Goal: Information Seeking & Learning: Learn about a topic

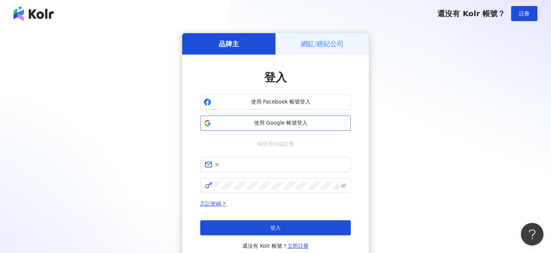
click at [321, 118] on button "使用 Google 帳號登入" at bounding box center [275, 123] width 151 height 15
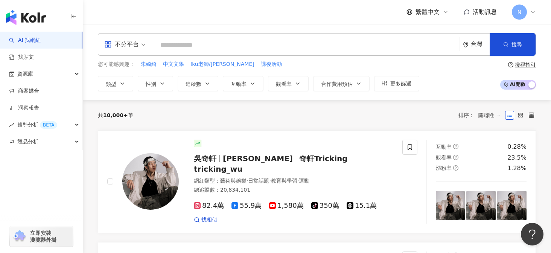
click at [251, 43] on input "search" at bounding box center [306, 45] width 300 height 14
type input "*"
type input "**"
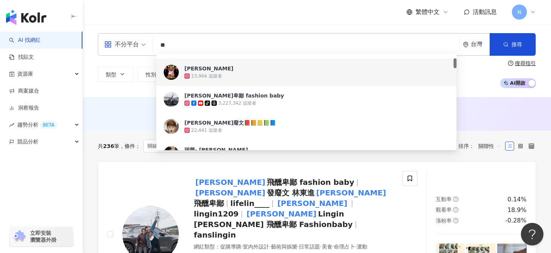
scroll to position [53, 0]
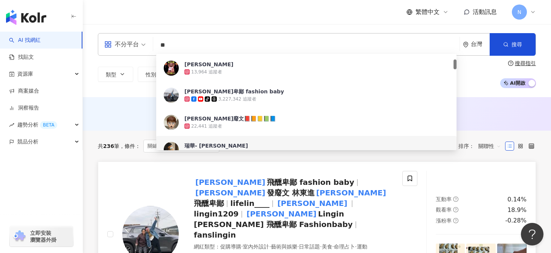
click at [267, 199] on span "lifelin____" at bounding box center [253, 203] width 46 height 9
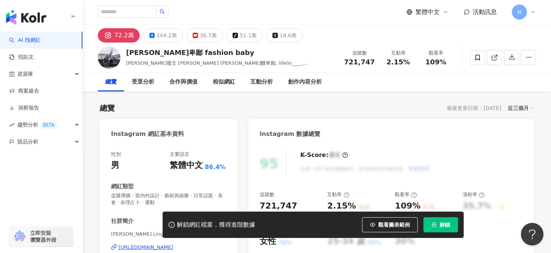
click at [442, 232] on button "解鎖" at bounding box center [441, 224] width 35 height 15
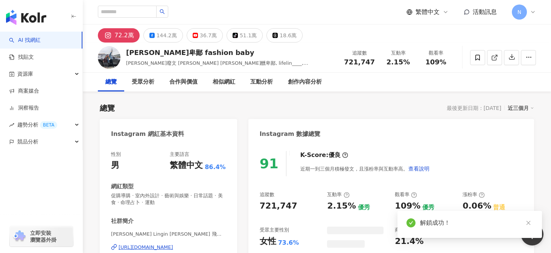
click at [529, 224] on icon "close" at bounding box center [528, 223] width 4 height 4
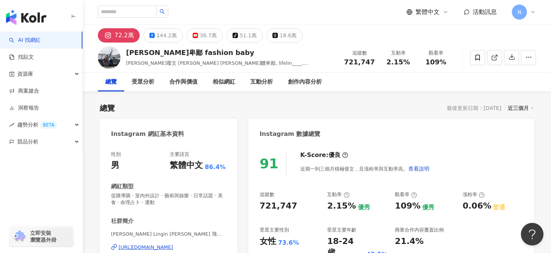
click at [140, 71] on div "[PERSON_NAME]醺卑鄙 fashion baby [PERSON_NAME]廢文 林東進 [PERSON_NAME]醺卑鄙, lifelin____…" at bounding box center [317, 58] width 468 height 30
click at [140, 82] on div "受眾分析" at bounding box center [143, 82] width 23 height 9
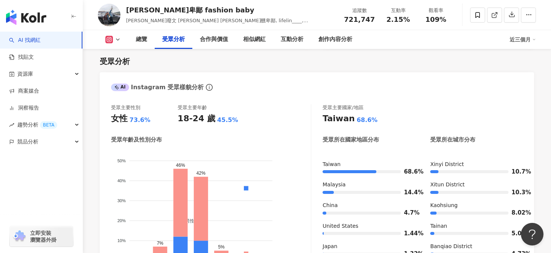
click at [112, 42] on icon at bounding box center [109, 40] width 8 height 8
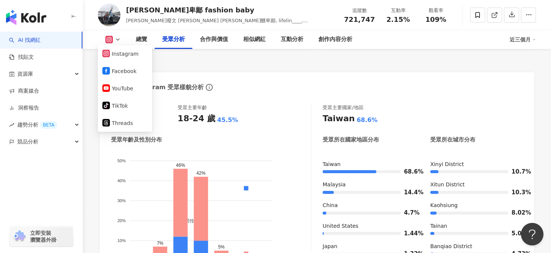
click at [177, 61] on div "受眾分析" at bounding box center [317, 61] width 435 height 11
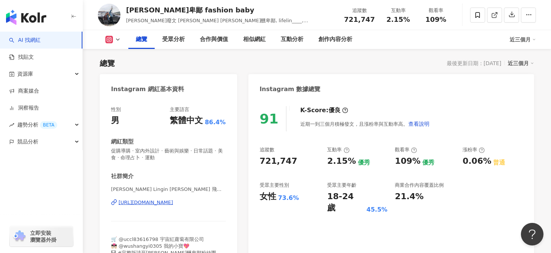
scroll to position [59, 0]
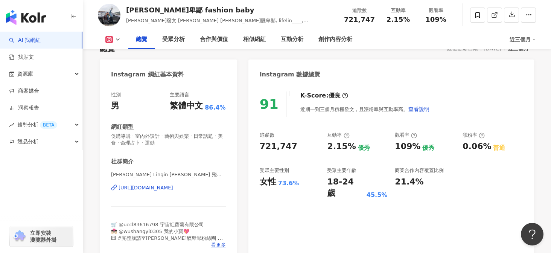
click at [220, 189] on div "[URL][DOMAIN_NAME]" at bounding box center [168, 187] width 115 height 7
click at [116, 42] on icon at bounding box center [118, 40] width 6 height 6
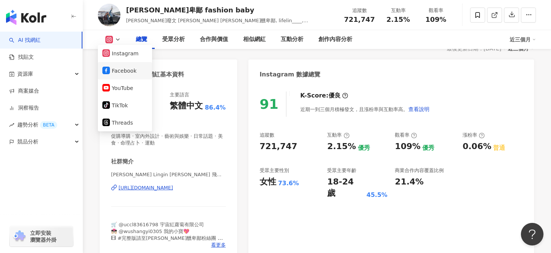
click at [119, 70] on button "Facebook" at bounding box center [124, 71] width 45 height 11
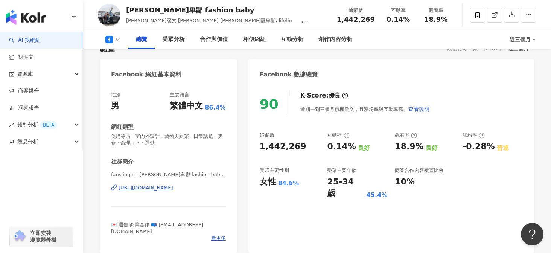
click at [229, 191] on div "性別 男 主要語言 繁體中文 86.4% 網紅類型 促購導購 · 室內外設計 · 藝術與娛樂 · 日常話題 · 美食 · 命理占卜 · 運動 社群簡介 fan…" at bounding box center [168, 168] width 137 height 169
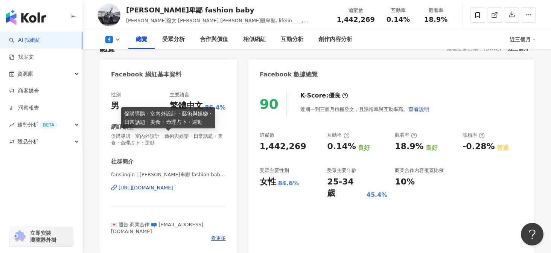
click at [173, 191] on div "[URL][DOMAIN_NAME]" at bounding box center [146, 187] width 55 height 7
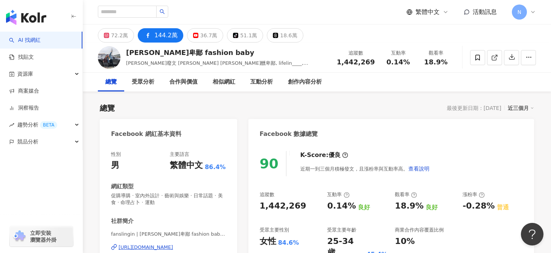
click at [206, 25] on div "72.2萬 144.2萬 36.7萬 tiktok-icon 51.1萬 18.6萬" at bounding box center [317, 33] width 468 height 18
